Goal: Task Accomplishment & Management: Manage account settings

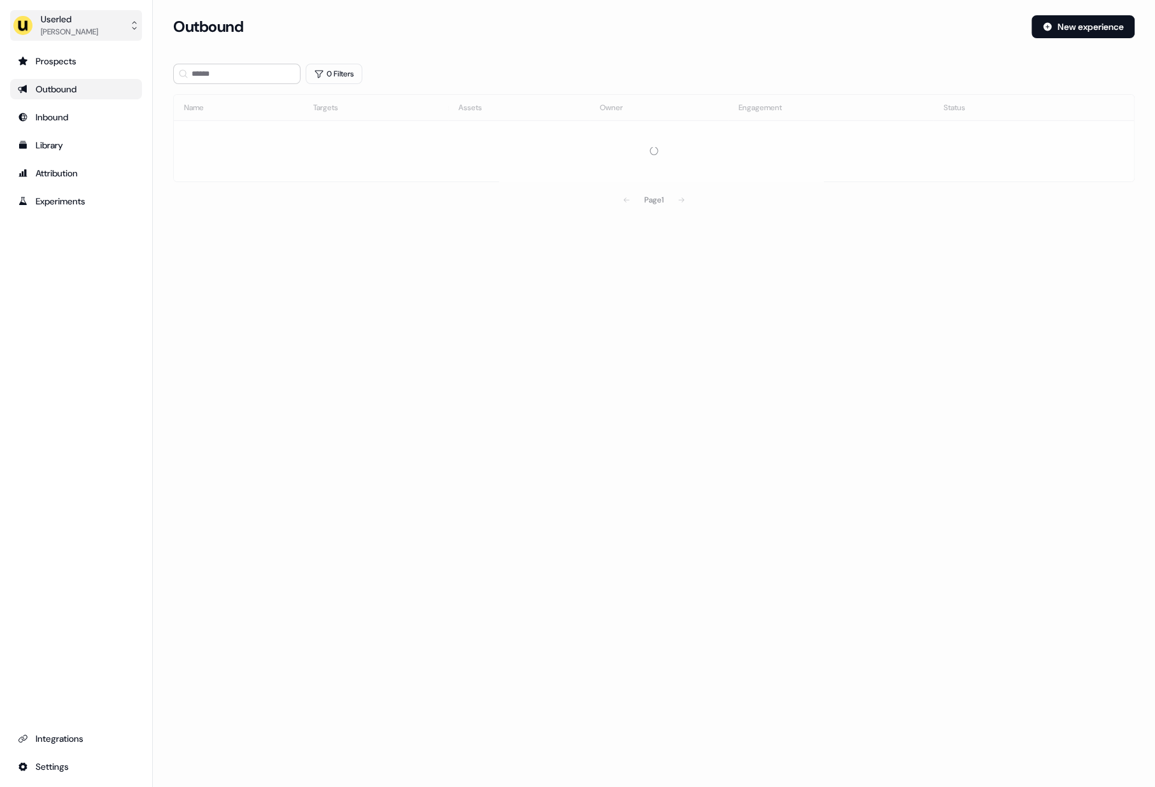
click at [74, 37] on div "Oliver Grogan" at bounding box center [69, 31] width 57 height 13
click at [77, 62] on div "Impersonate (Admin)" at bounding box center [75, 59] width 121 height 23
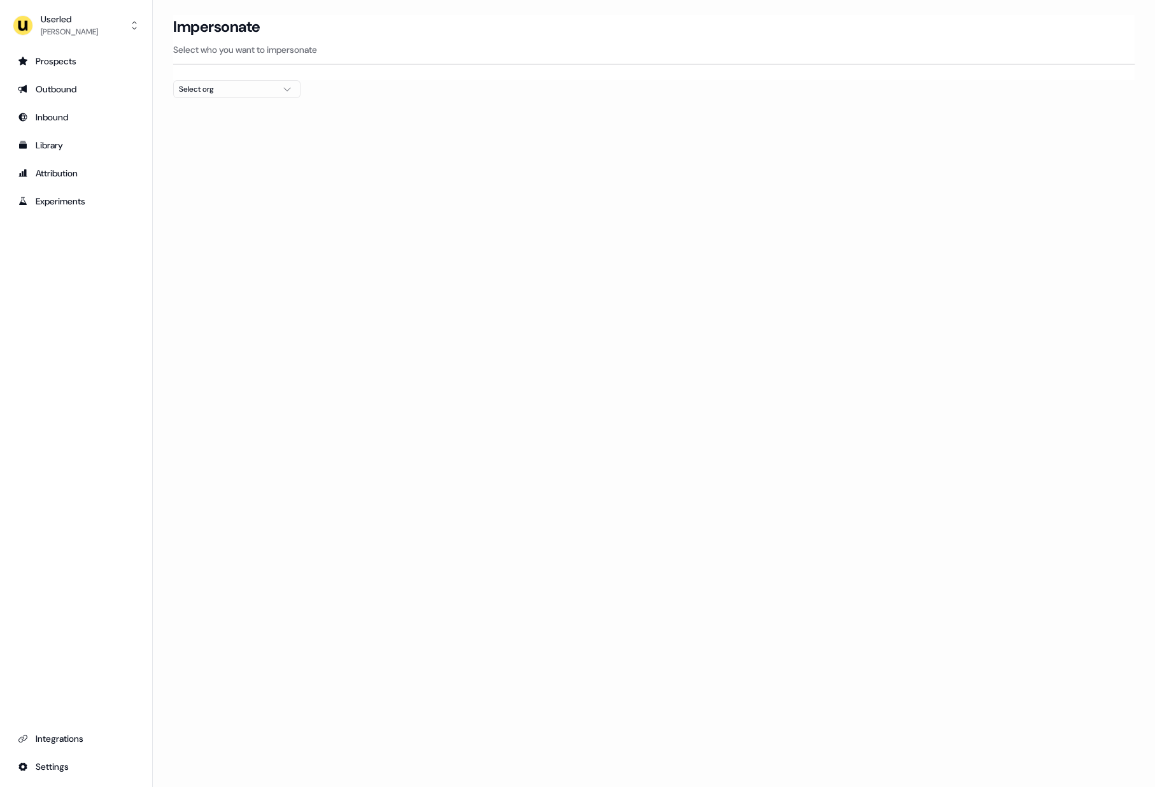
click at [213, 87] on div "Select org" at bounding box center [226, 89] width 95 height 13
type input "*******"
click at [227, 137] on div "Elastic" at bounding box center [237, 135] width 126 height 20
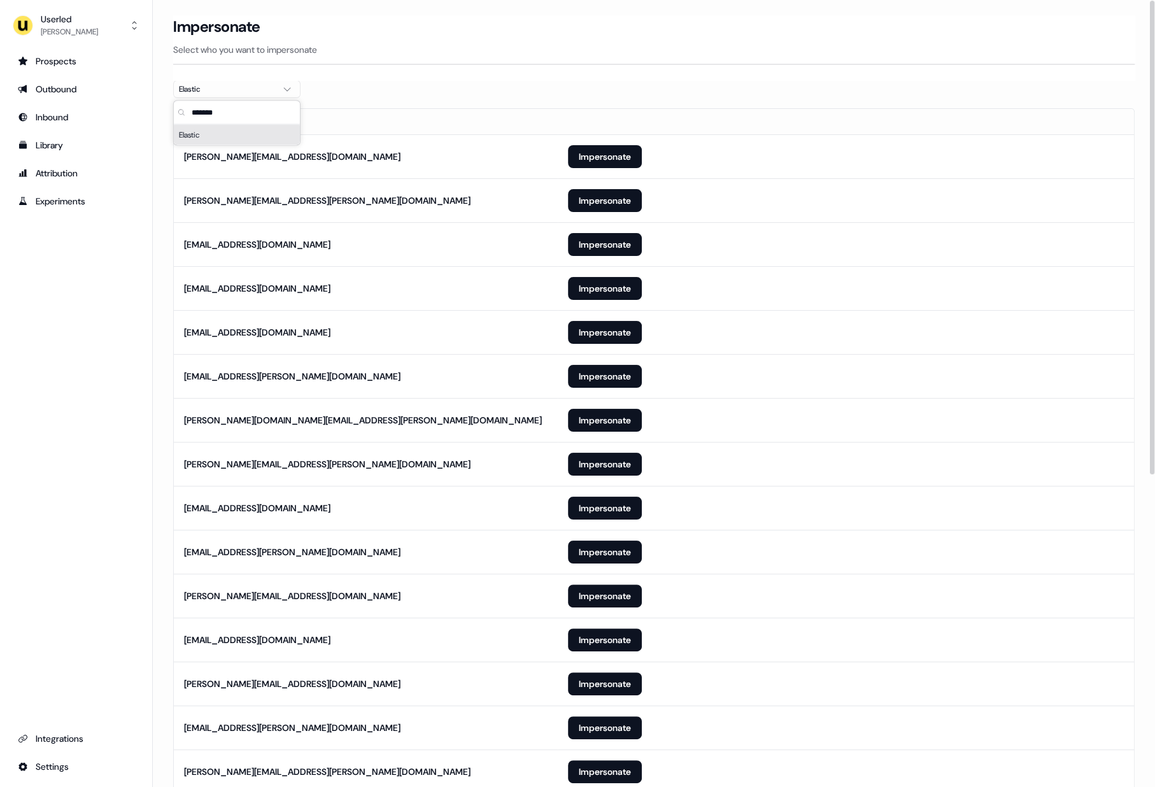
click at [415, 50] on p "Select who you want to impersonate" at bounding box center [653, 49] width 961 height 13
click at [399, 80] on section "Loading... Impersonate Select who you want to impersonate Elastic Email amy.bor…" at bounding box center [654, 663] width 1002 height 1297
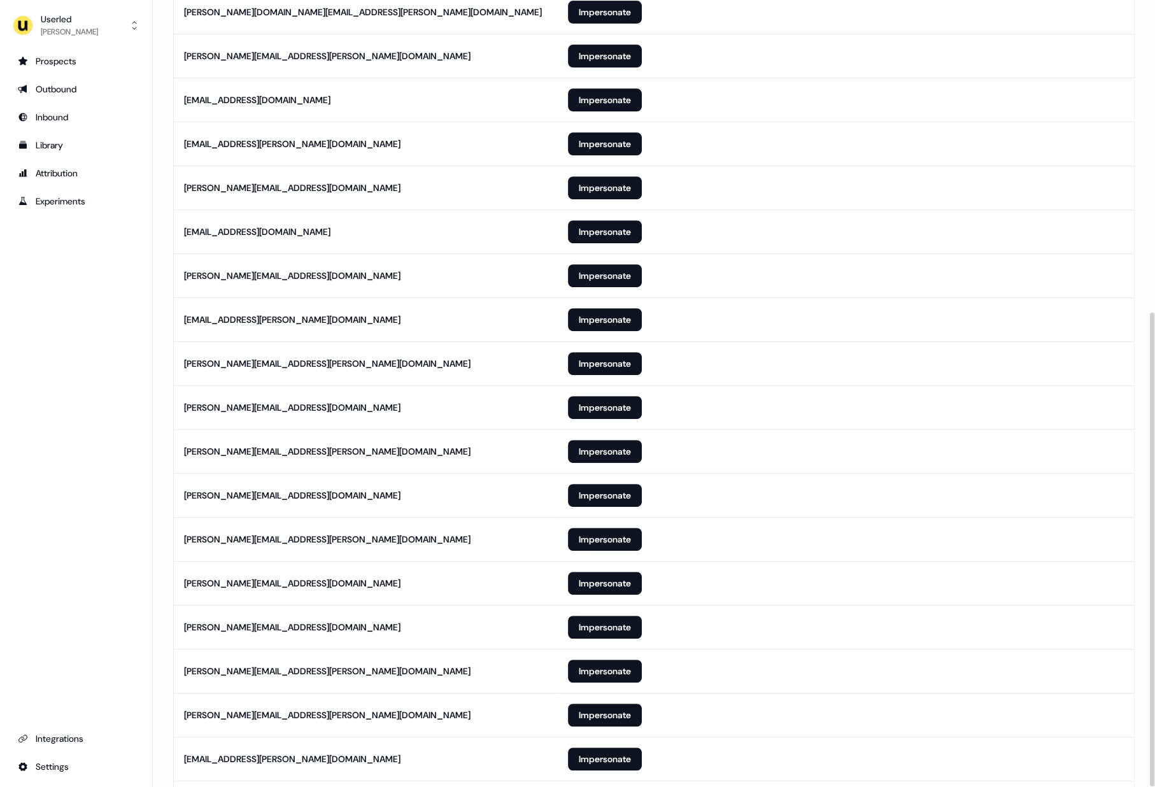
scroll to position [518, 0]
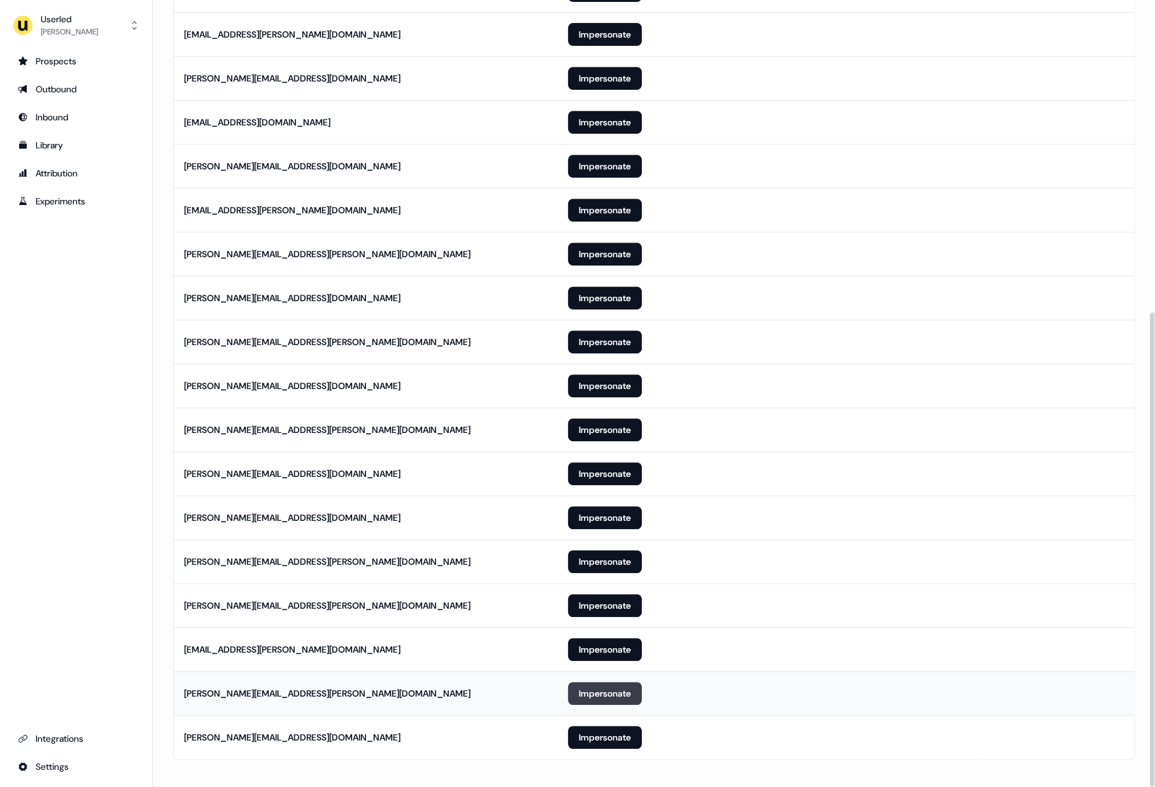
click at [589, 689] on button "Impersonate" at bounding box center [605, 693] width 74 height 23
